Goal: Task Accomplishment & Management: Manage account settings

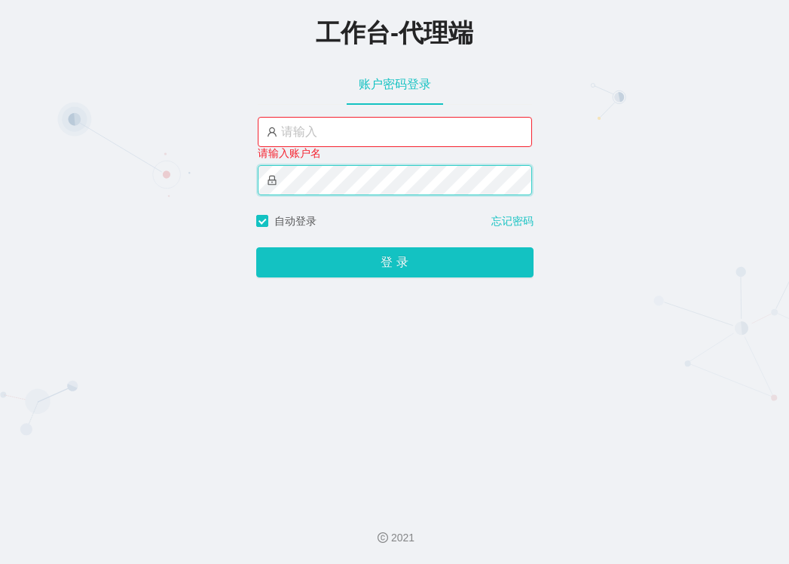
click at [243, 189] on div "工作台-代理端 账户密码登录 请输入账户名 自动登录 忘记密码 登 录" at bounding box center [394, 247] width 789 height 494
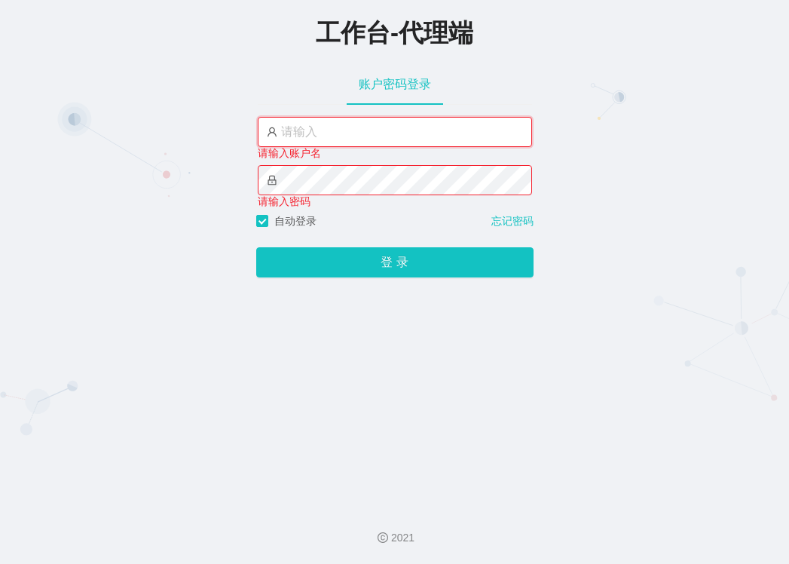
click at [306, 134] on input "text" at bounding box center [395, 132] width 274 height 30
click at [316, 135] on input "text" at bounding box center [395, 132] width 274 height 30
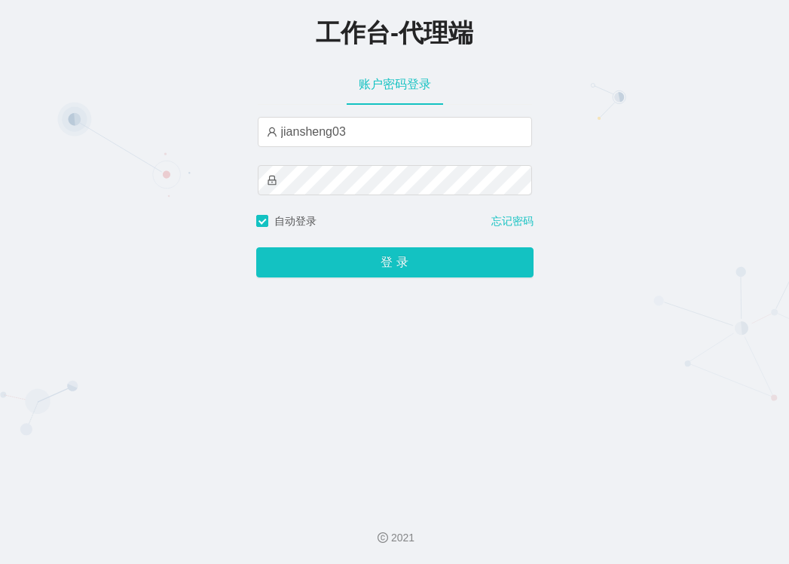
click at [613, 192] on div "工作台-代理端 账户密码登录 jiansheng03 自动登录 忘记密码 登 录" at bounding box center [394, 247] width 789 height 494
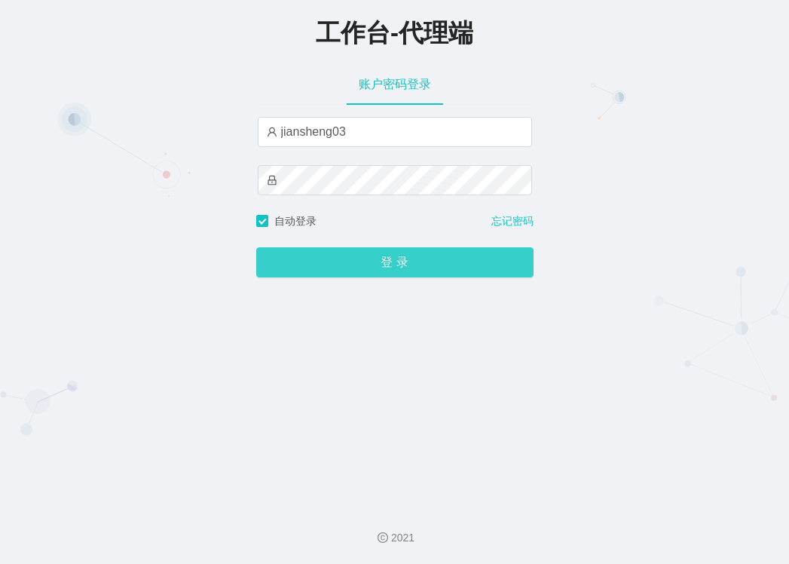
click at [421, 262] on button "登 录" at bounding box center [394, 262] width 277 height 30
click at [493, 265] on button "登 录" at bounding box center [394, 262] width 277 height 30
click at [412, 264] on button "登 录" at bounding box center [394, 262] width 277 height 30
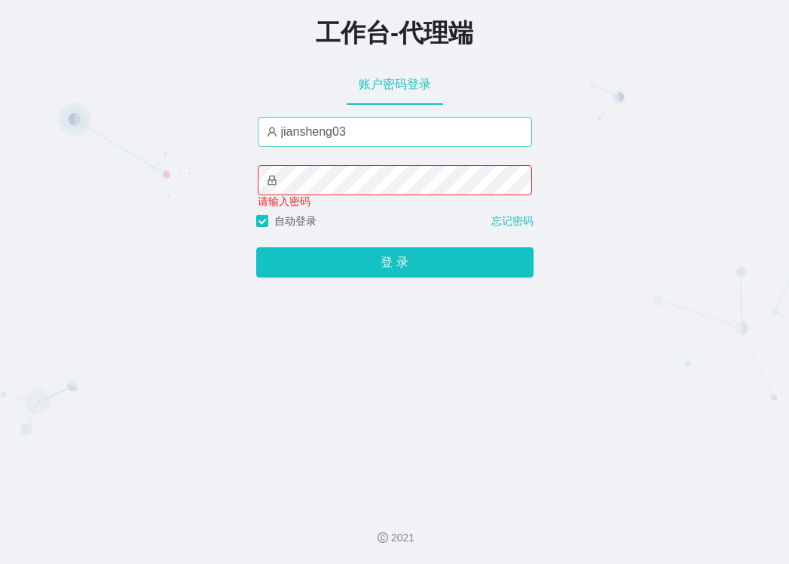
click at [373, 147] on div "jiansheng03" at bounding box center [395, 132] width 274 height 30
click at [375, 139] on input "jiansheng03" at bounding box center [395, 132] width 274 height 30
type input "j"
